Goal: Transaction & Acquisition: Obtain resource

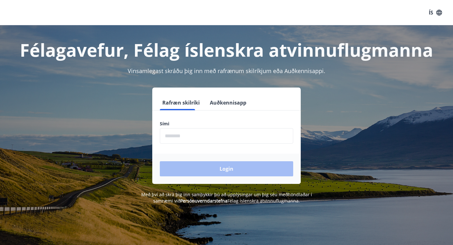
click at [213, 133] on input "phone" at bounding box center [226, 135] width 133 height 15
type input "********"
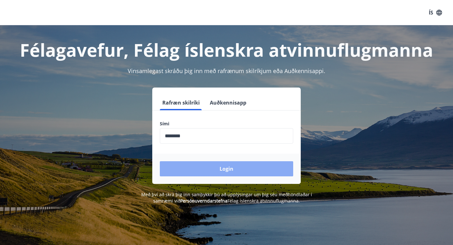
click at [213, 171] on button "Login" at bounding box center [226, 168] width 133 height 15
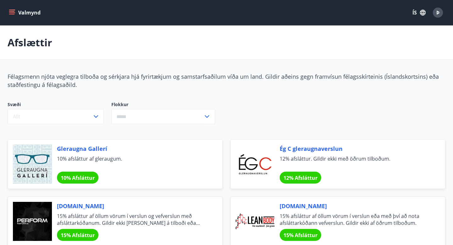
click at [16, 11] on button "Valmynd" at bounding box center [26, 12] width 36 height 11
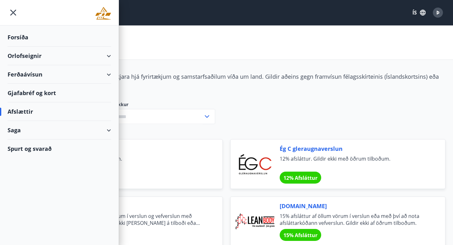
click at [86, 72] on div "Ferðaávísun" at bounding box center [59, 74] width 103 height 19
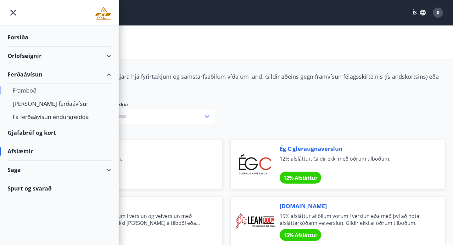
click at [31, 90] on div "Framboð" at bounding box center [59, 90] width 93 height 13
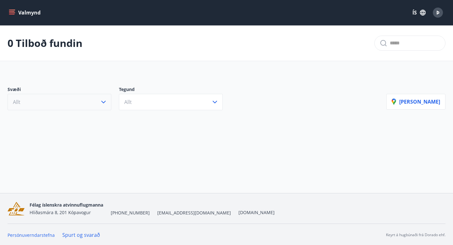
click at [88, 101] on button "Allt" at bounding box center [60, 102] width 104 height 16
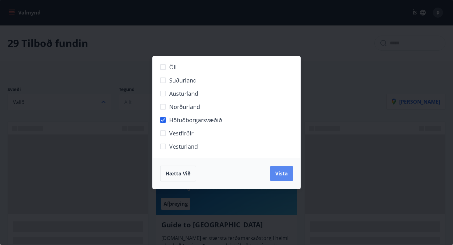
click at [280, 172] on span "Vista" at bounding box center [281, 173] width 13 height 7
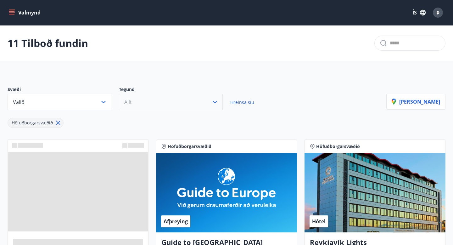
click at [218, 97] on button "Allt" at bounding box center [171, 102] width 104 height 16
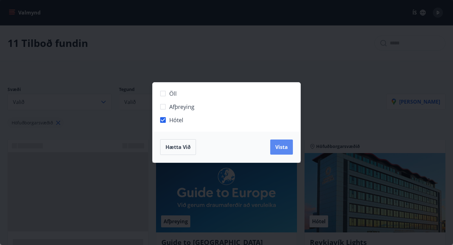
click at [288, 149] on button "Vista" at bounding box center [281, 146] width 23 height 15
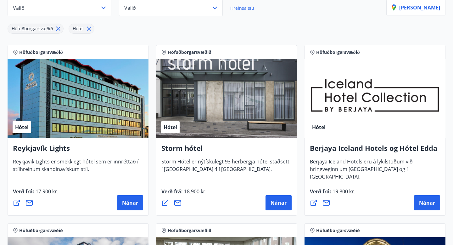
scroll to position [98, 0]
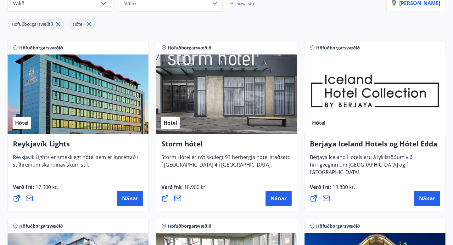
click at [131, 97] on div "Hótel" at bounding box center [78, 93] width 141 height 79
click at [137, 197] on span "Nánar" at bounding box center [130, 198] width 16 height 7
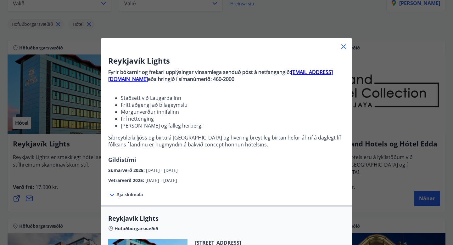
click at [132, 196] on span "Sjá skilmála" at bounding box center [130, 194] width 26 height 6
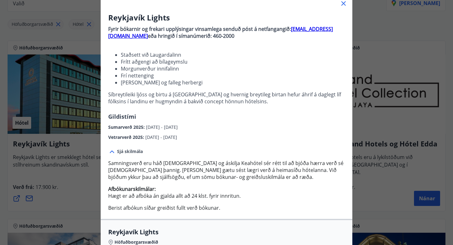
scroll to position [43, 0]
click at [304, 30] on strong "bokanir@keahotels.is" at bounding box center [220, 32] width 224 height 14
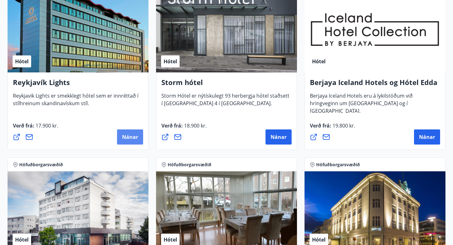
scroll to position [141, 0]
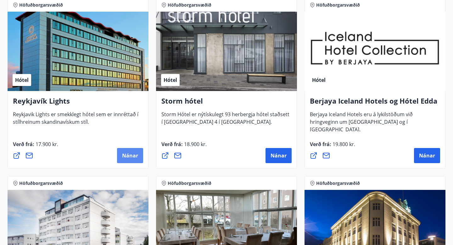
click at [138, 152] on span "Nánar" at bounding box center [130, 155] width 16 height 7
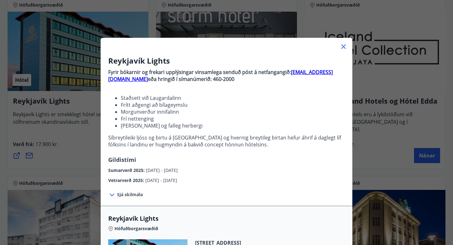
click at [117, 193] on span "Sjá skilmála" at bounding box center [130, 194] width 26 height 6
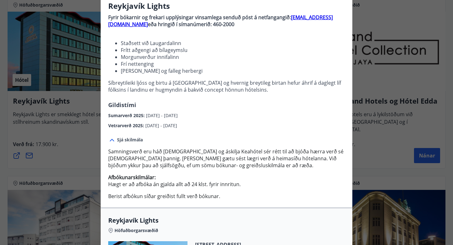
scroll to position [5, 0]
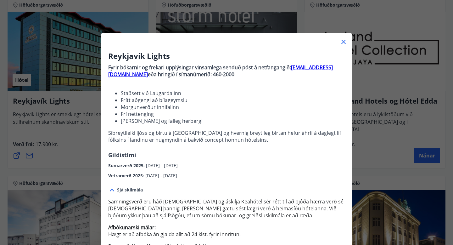
click at [3, 135] on div "Reykjavík Lights Fyrir bókarnir og frekari upplýsingar vinsamlega senduð póst á…" at bounding box center [226, 117] width 453 height 245
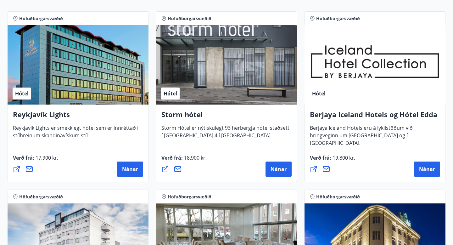
scroll to position [127, 0]
